Goal: Task Accomplishment & Management: Use online tool/utility

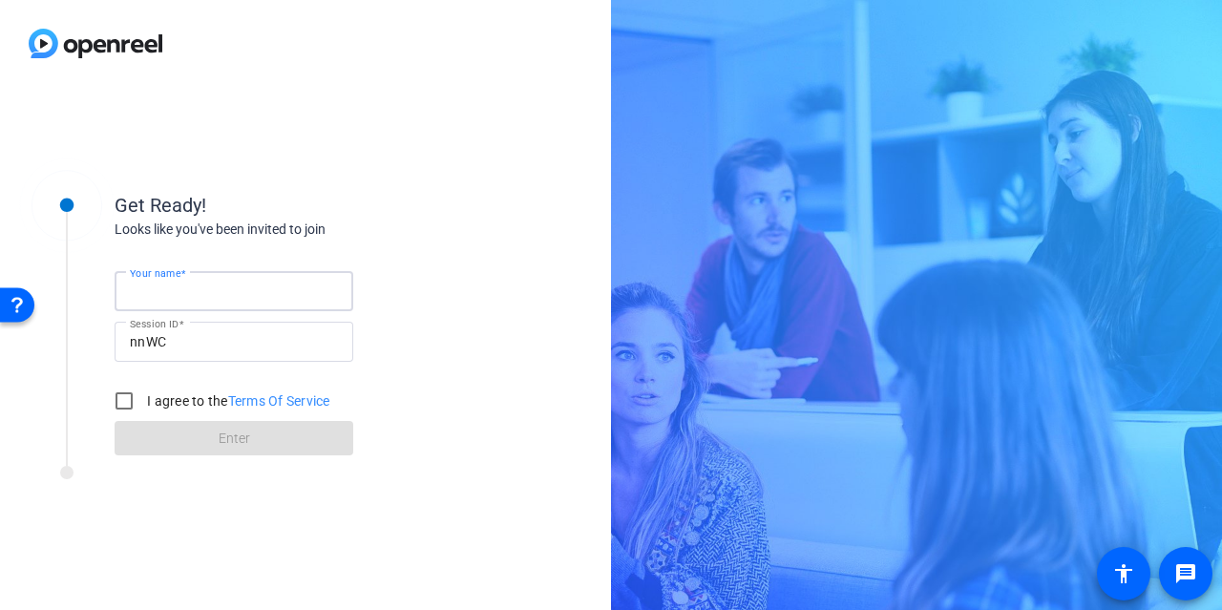
click at [246, 287] on input "Your name" at bounding box center [234, 291] width 208 height 23
type input "San Diego"
click at [120, 404] on input "I agree to the Terms Of Service" at bounding box center [124, 401] width 38 height 38
checkbox input "true"
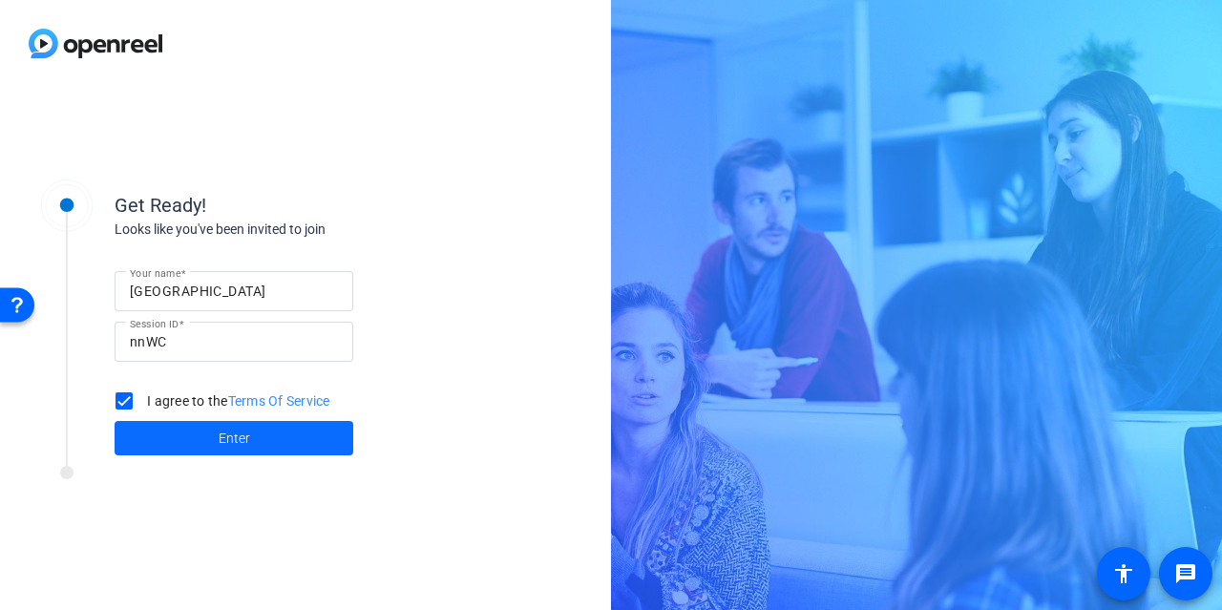
click at [174, 439] on span at bounding box center [234, 438] width 239 height 46
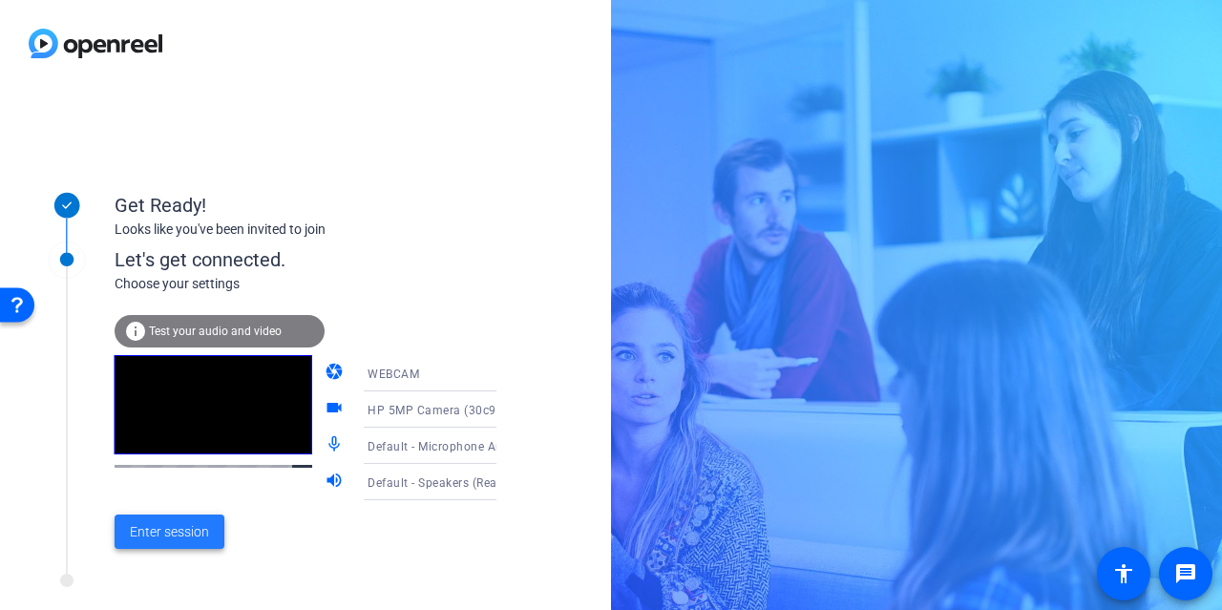
click at [165, 528] on span "Enter session" at bounding box center [169, 532] width 79 height 20
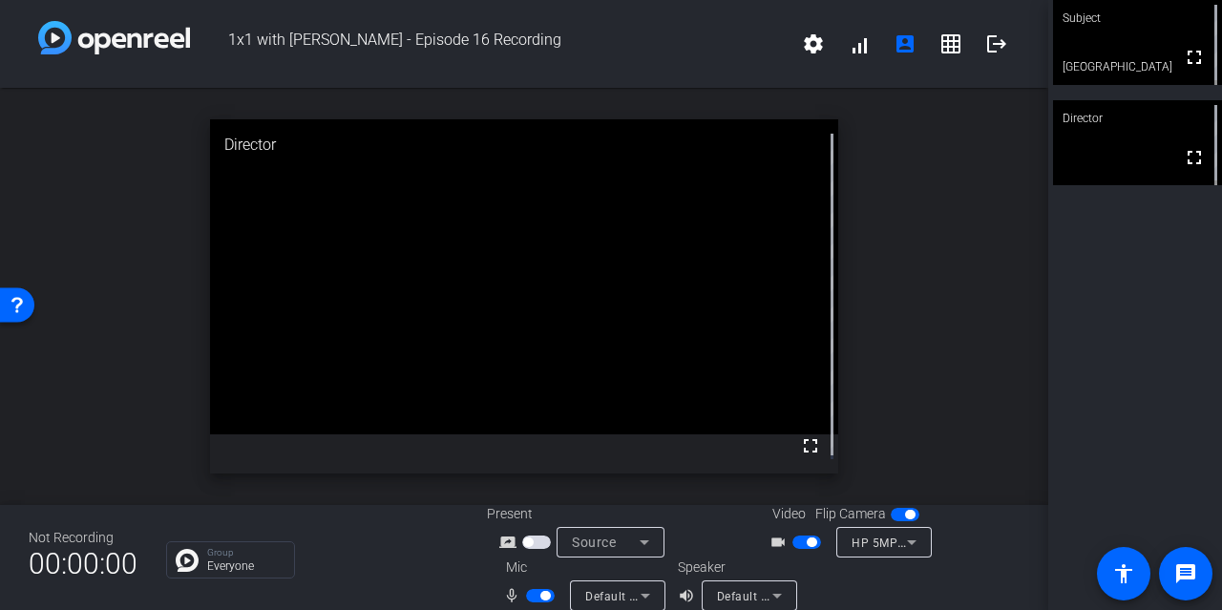
click at [798, 543] on span "button" at bounding box center [806, 541] width 29 height 13
click at [540, 599] on span "button" at bounding box center [545, 596] width 10 height 10
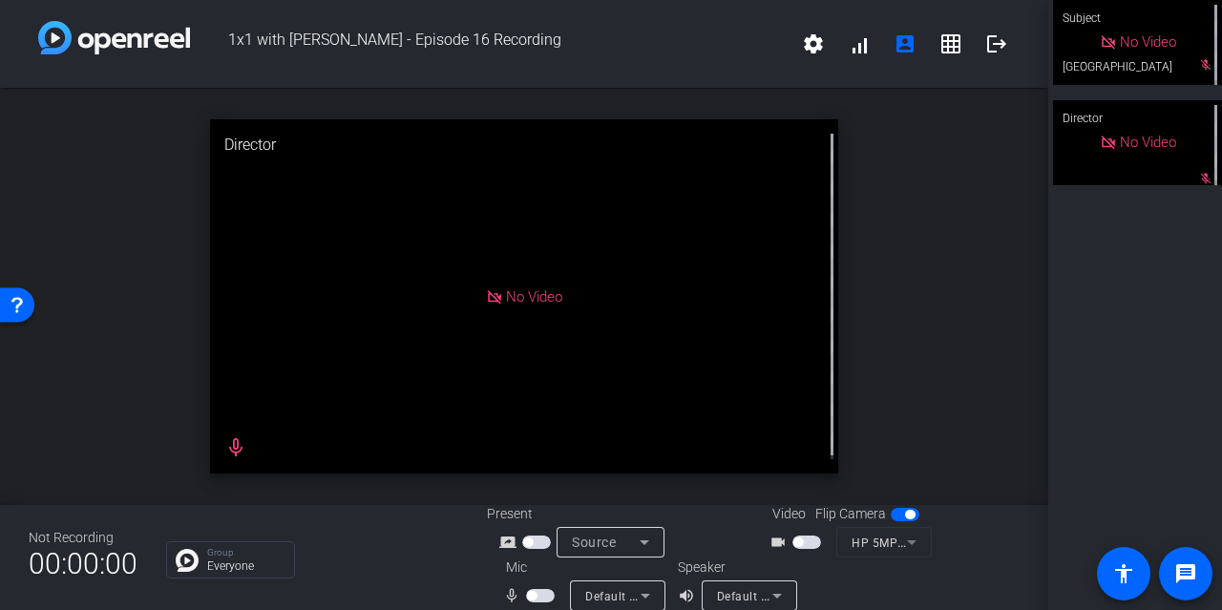
click at [534, 594] on span "button" at bounding box center [540, 595] width 29 height 13
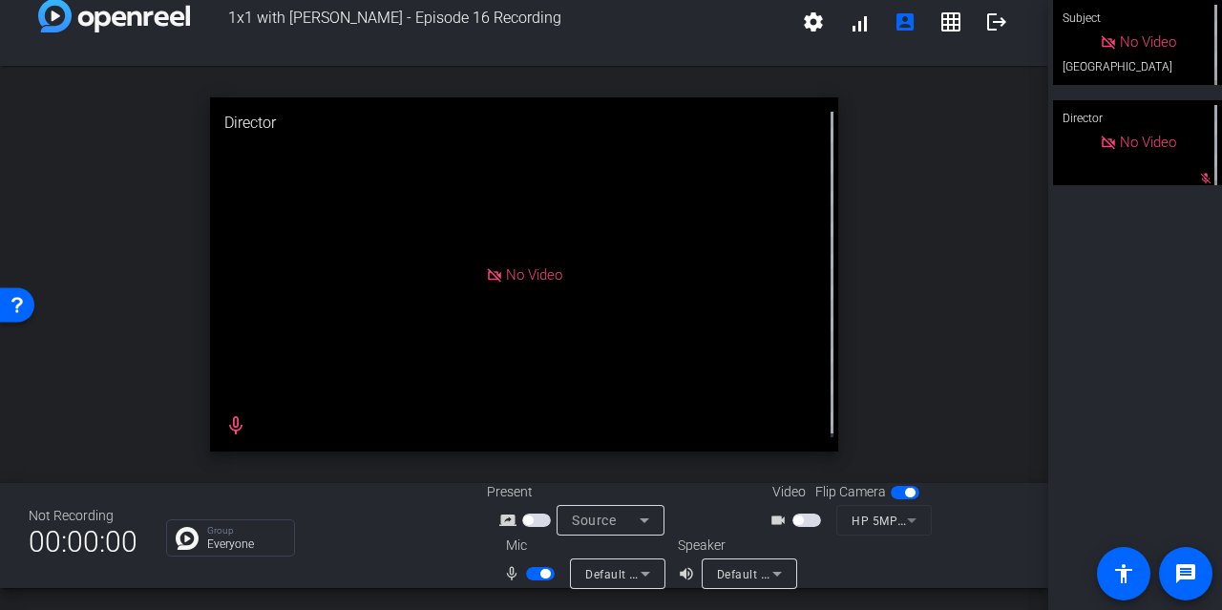
click at [807, 520] on span "button" at bounding box center [806, 519] width 29 height 13
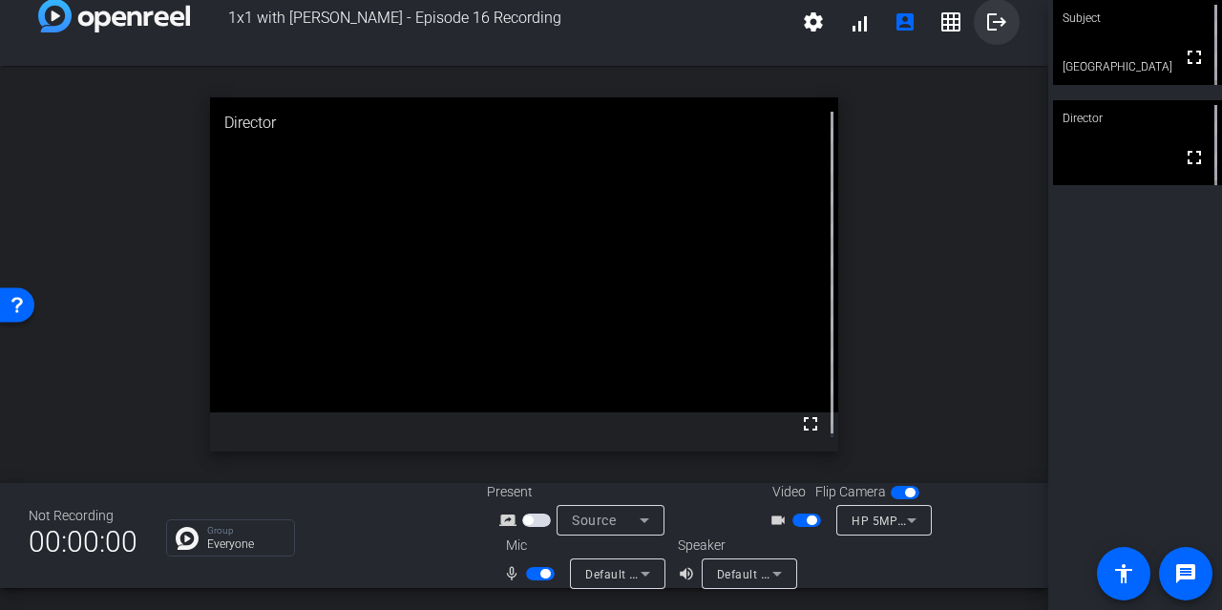
click at [986, 18] on mat-icon "logout" at bounding box center [996, 21] width 23 height 23
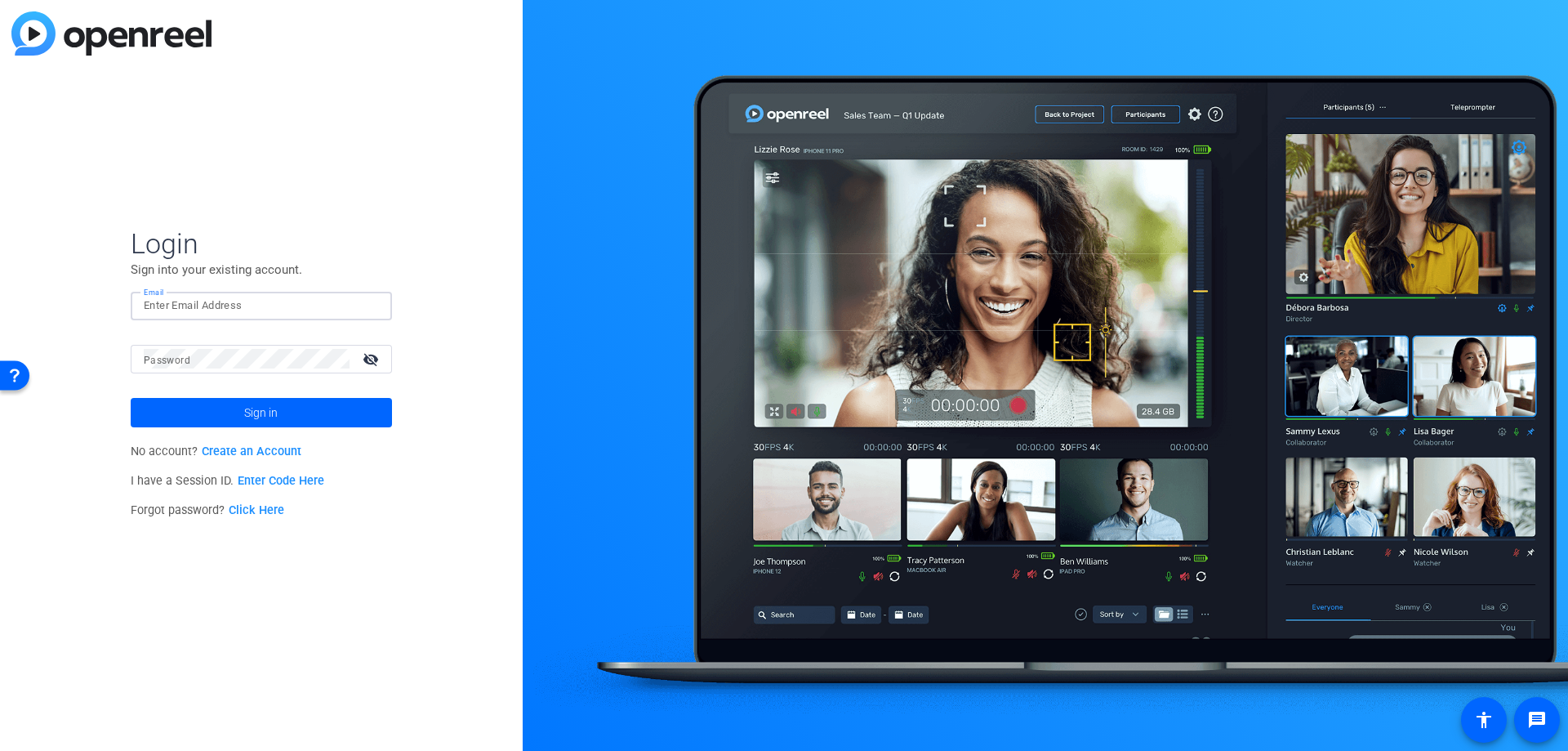
click at [220, 305] on input "Email" at bounding box center [261, 305] width 235 height 20
type input "[EMAIL_ADDRESS][PERSON_NAME][DOMAIN_NAME]"
click at [131, 398] on button "Sign in" at bounding box center [261, 413] width 261 height 29
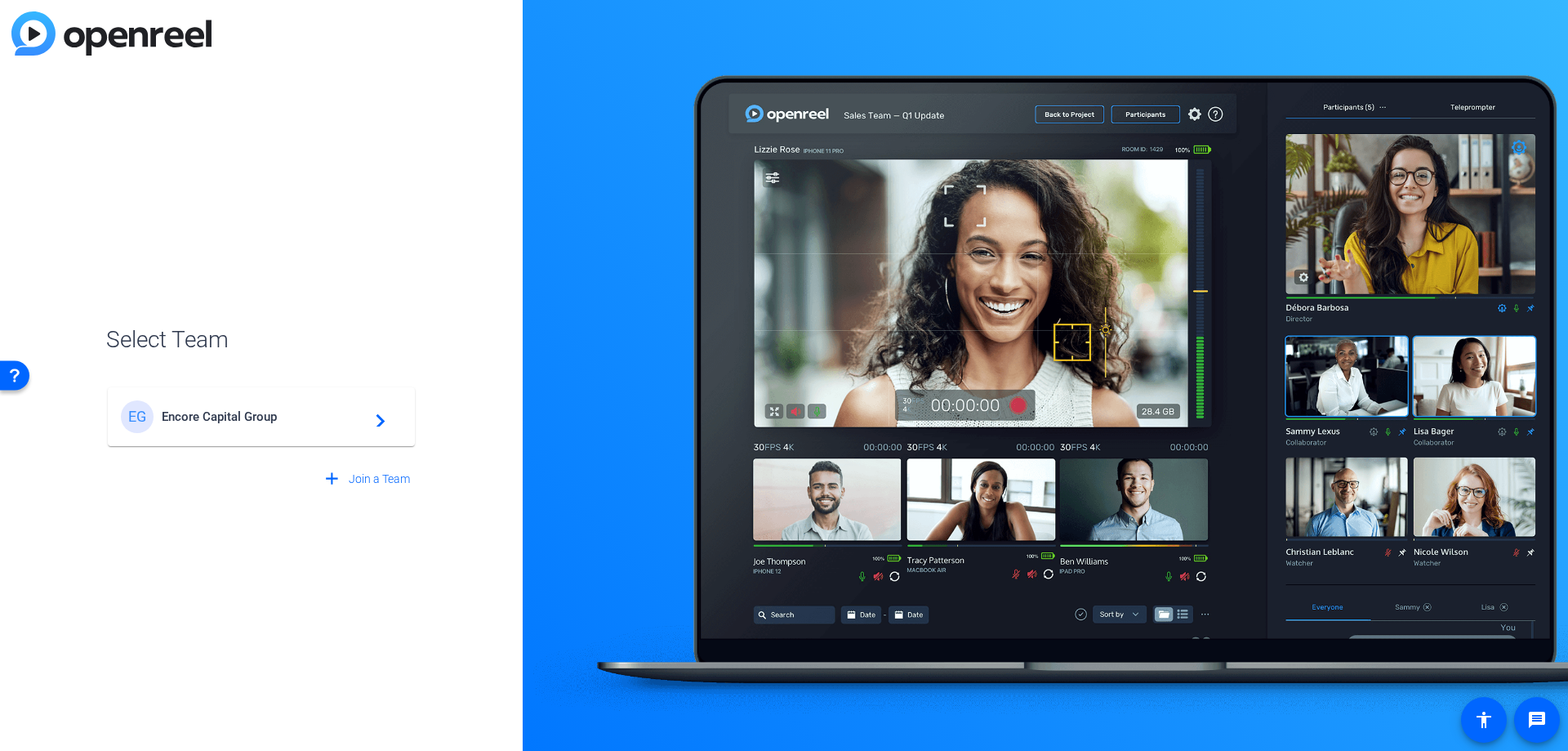
click at [237, 417] on span "Encore Capital Group" at bounding box center [264, 416] width 205 height 15
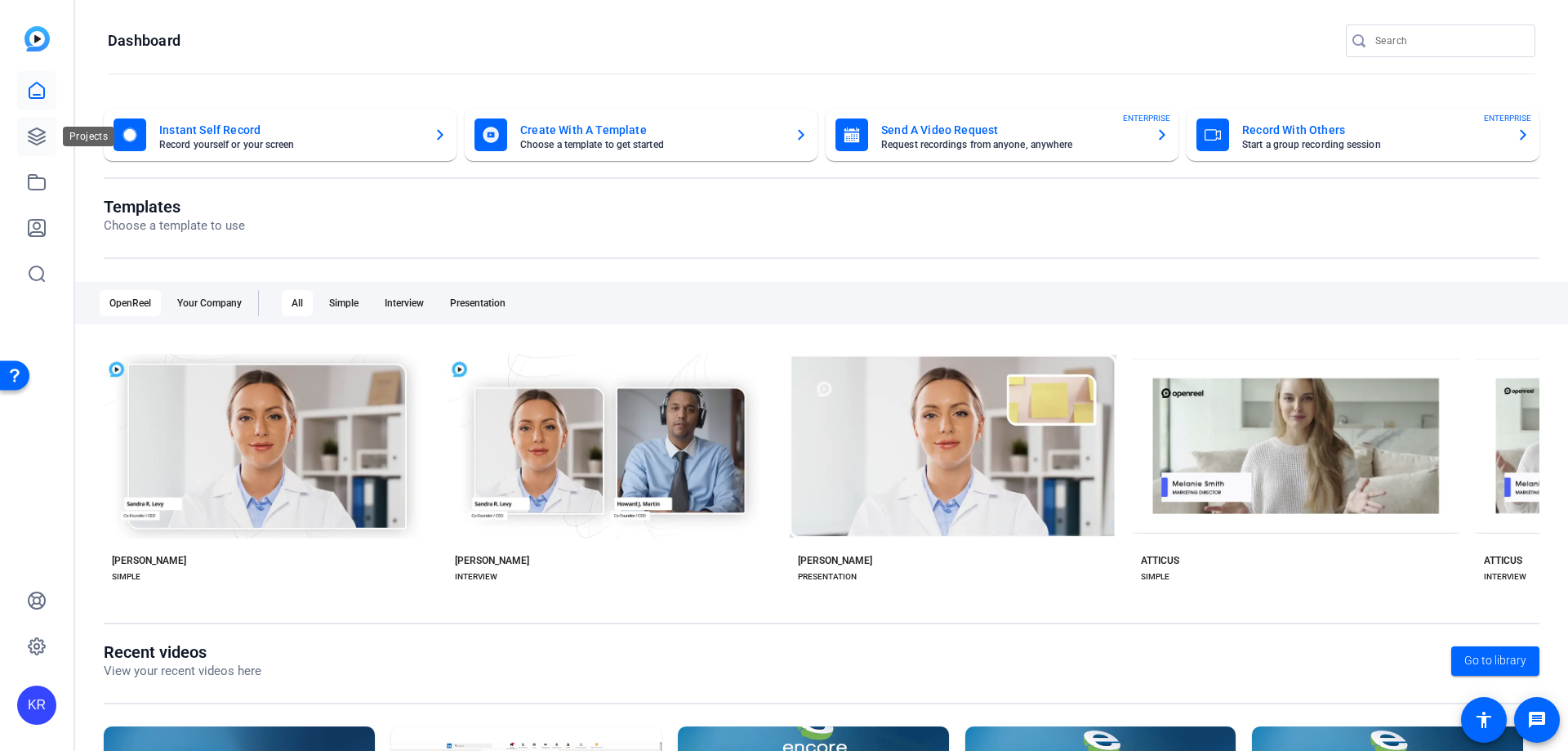
click at [51, 148] on link at bounding box center [37, 136] width 39 height 39
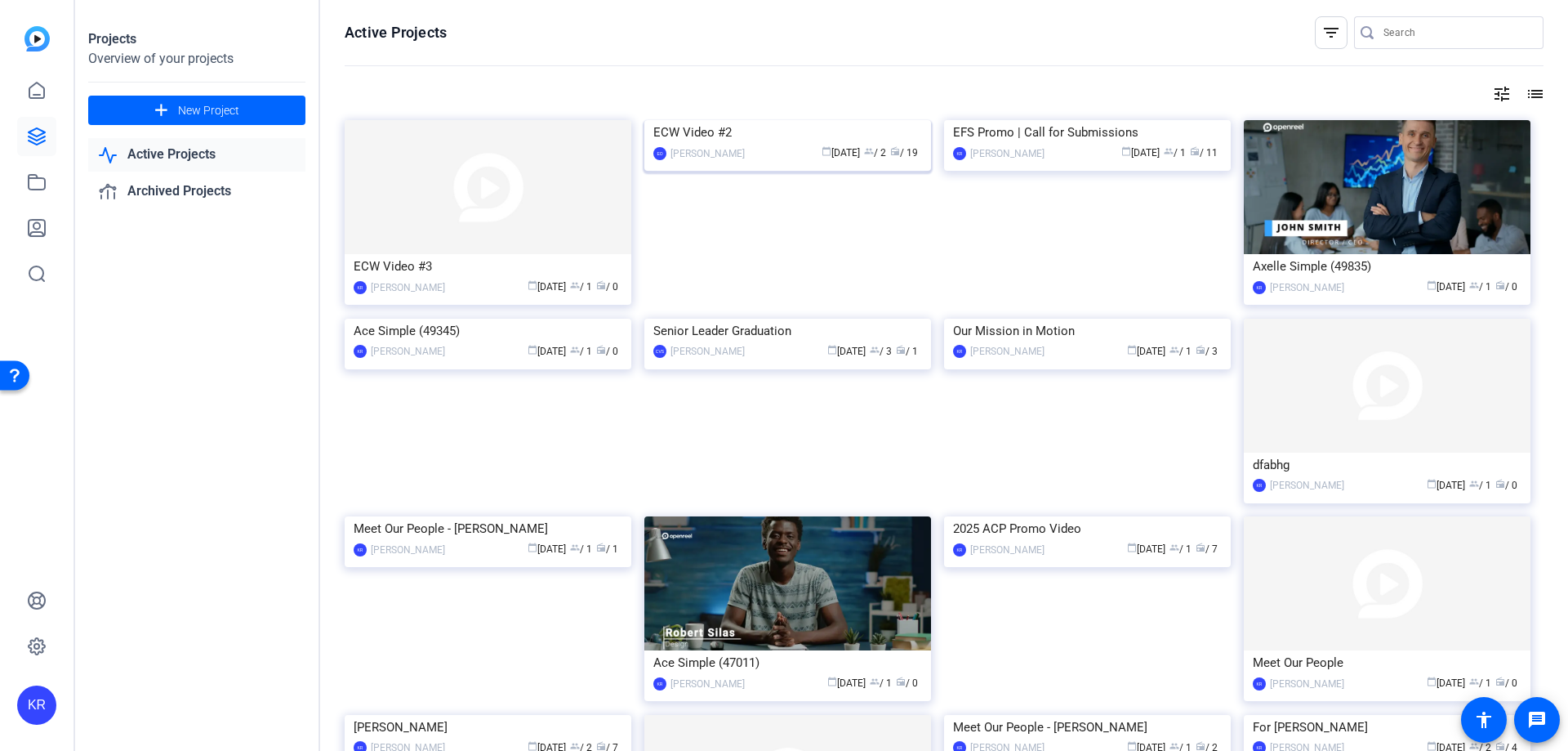
click at [803, 120] on img at bounding box center [787, 120] width 287 height 0
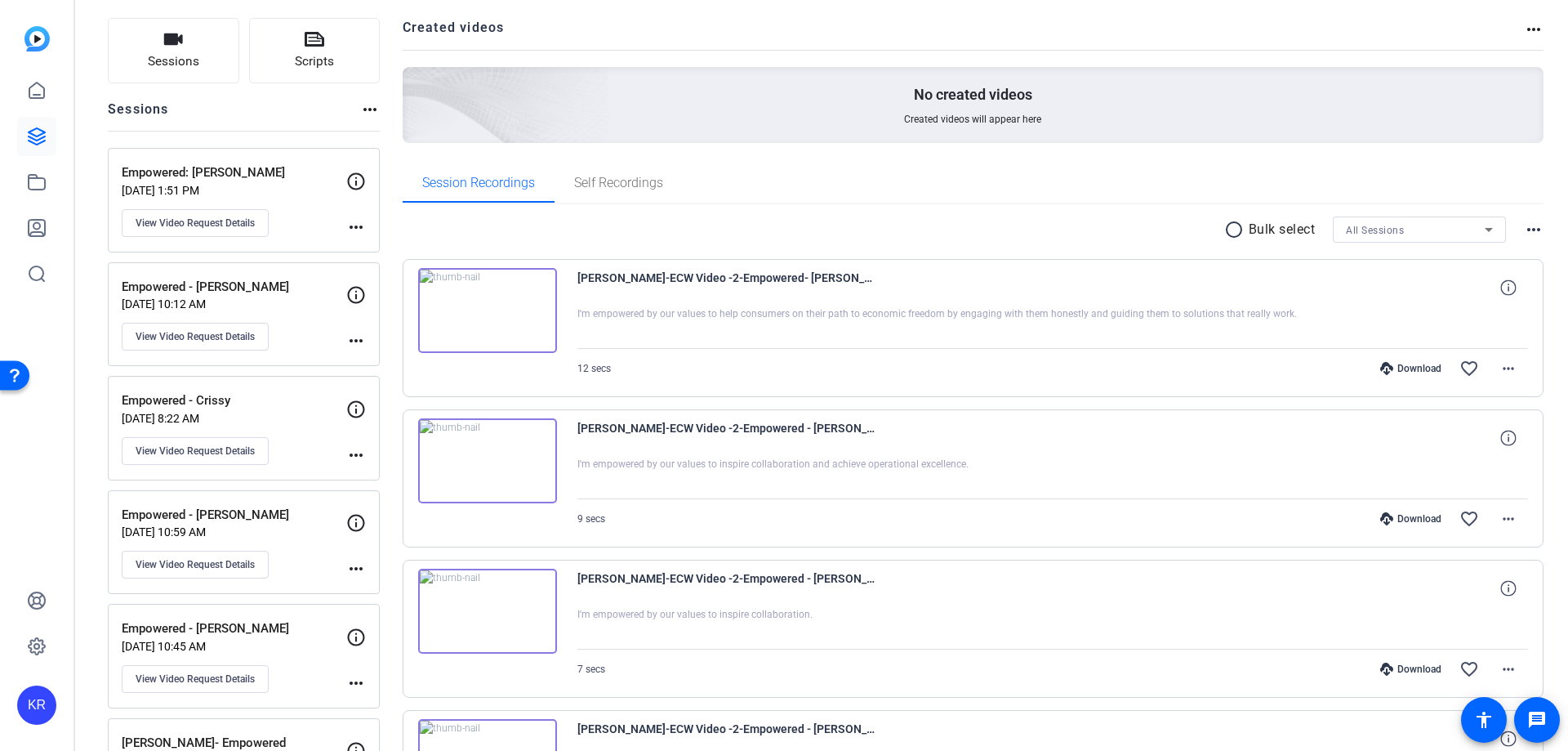
scroll to position [245, 0]
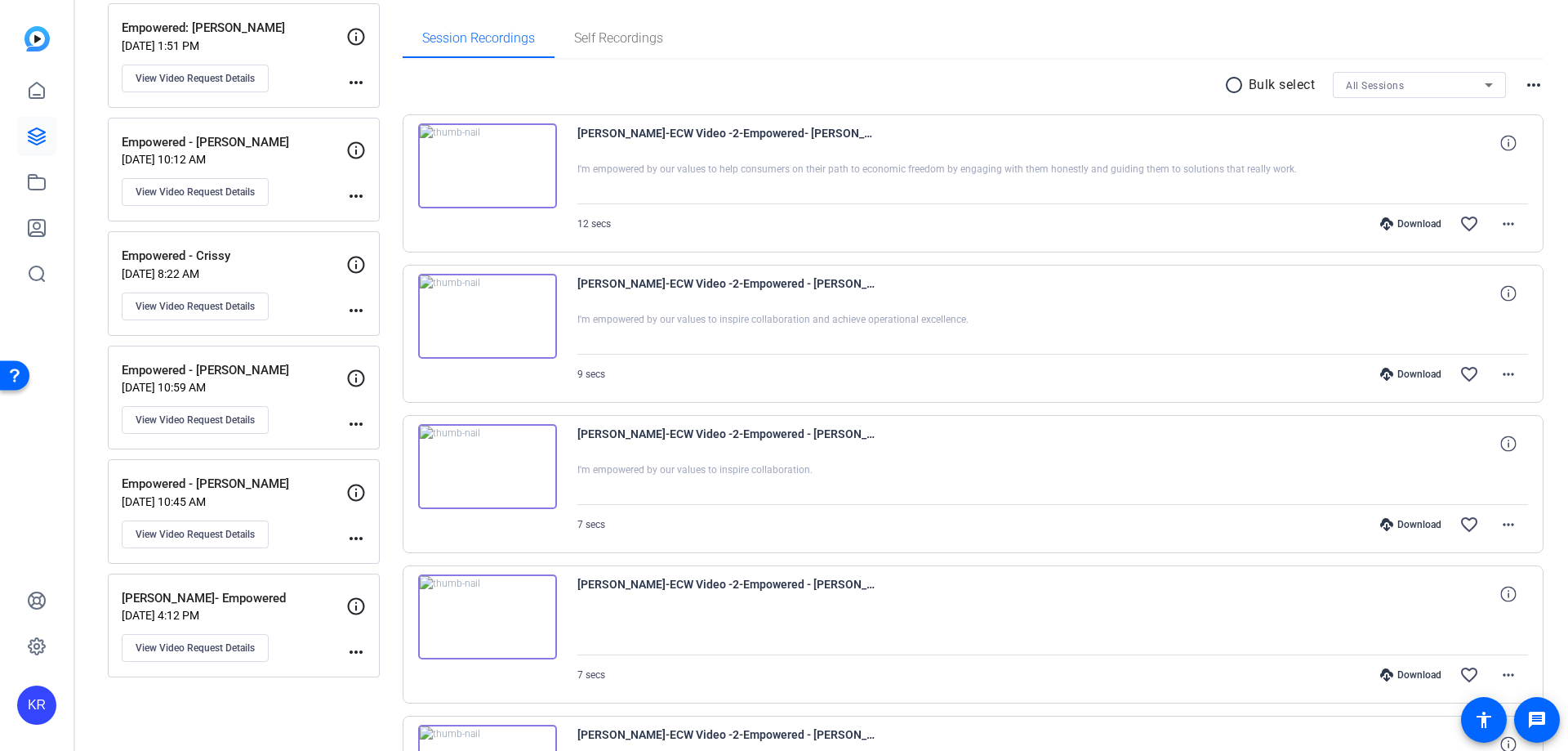
click at [484, 170] on img at bounding box center [488, 165] width 139 height 85
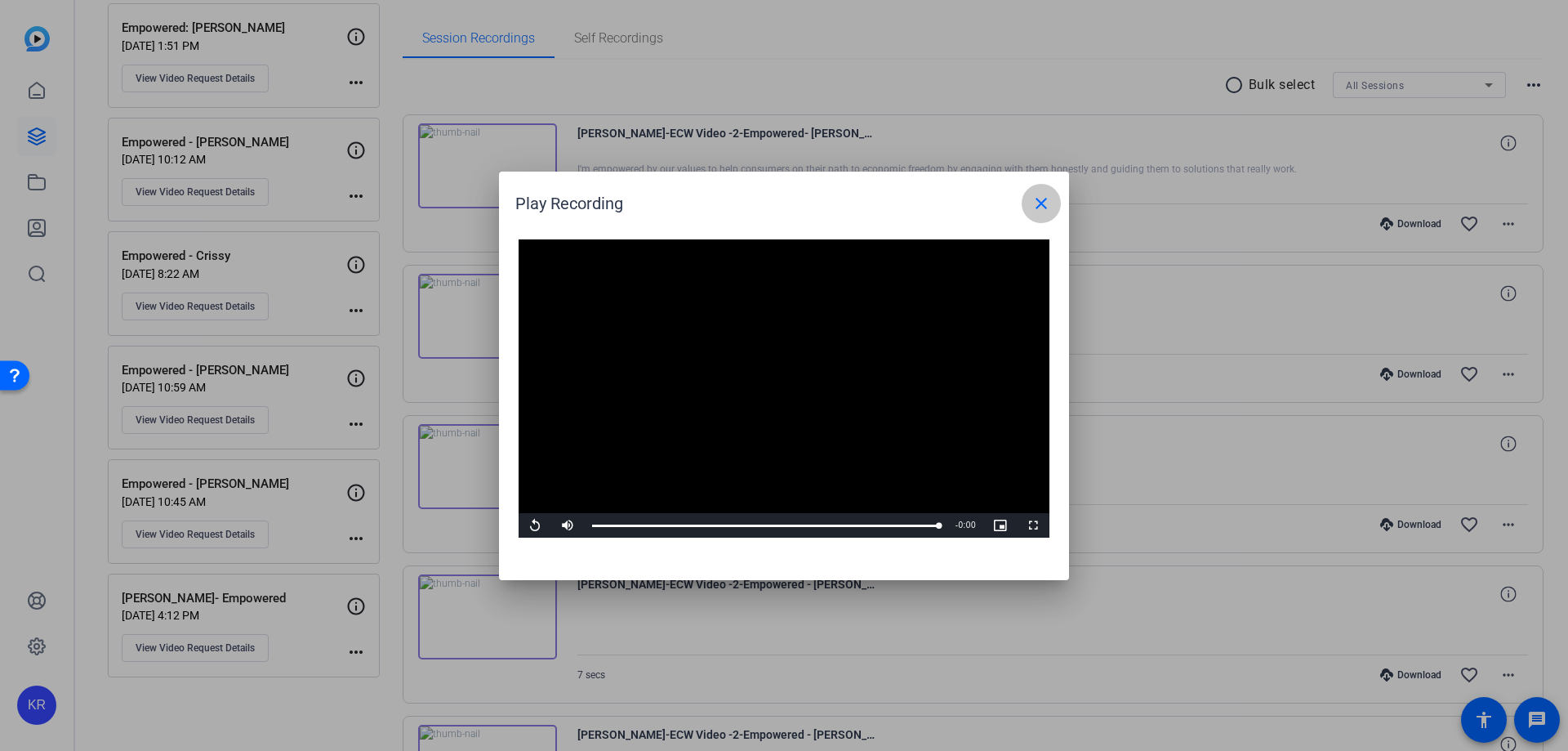
click at [1036, 197] on mat-icon "close" at bounding box center [1041, 203] width 20 height 20
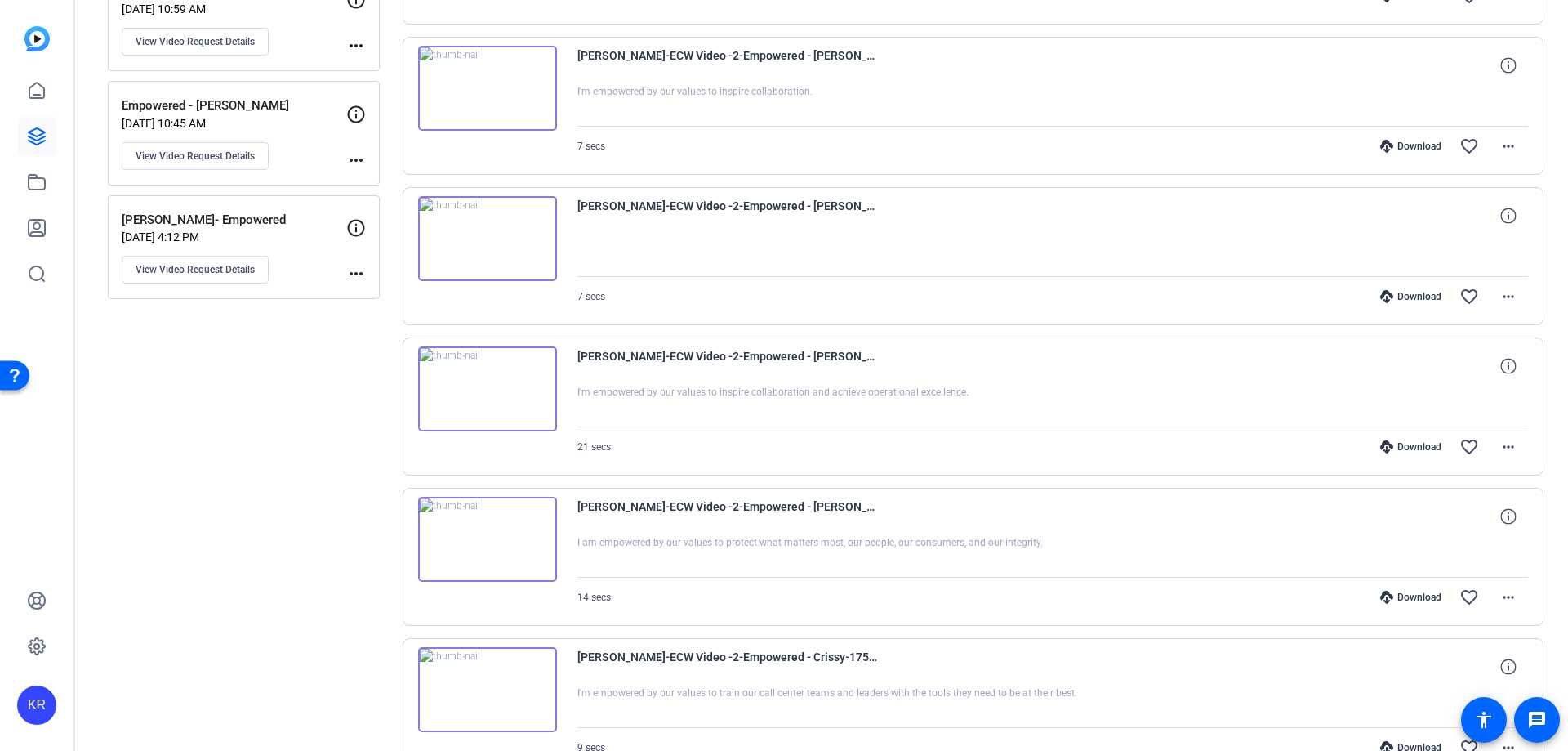
scroll to position [303, 0]
